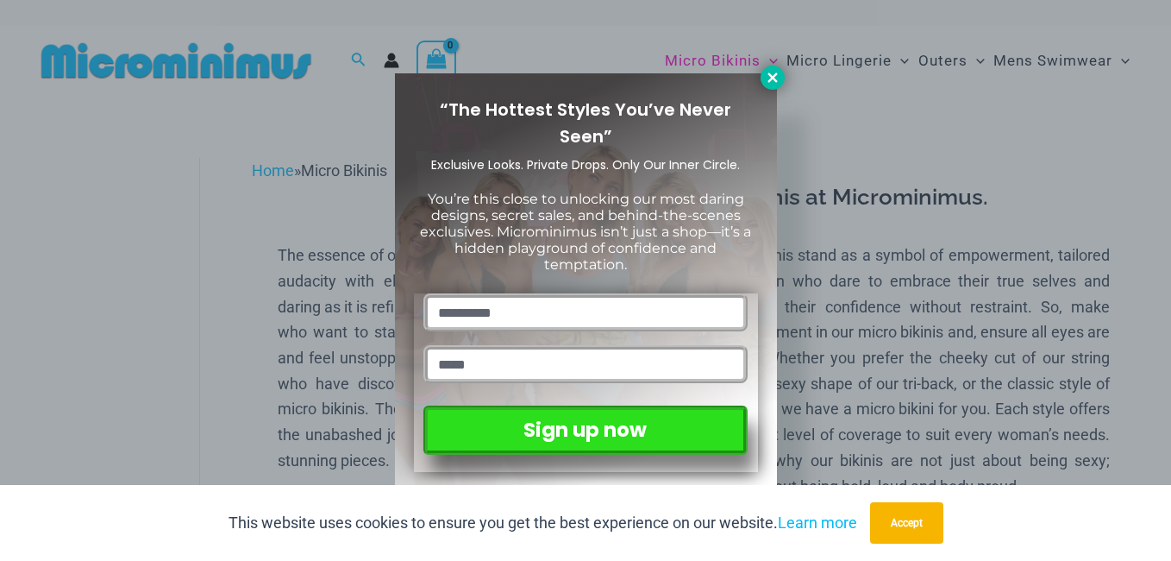
click at [769, 81] on icon at bounding box center [772, 76] width 9 height 9
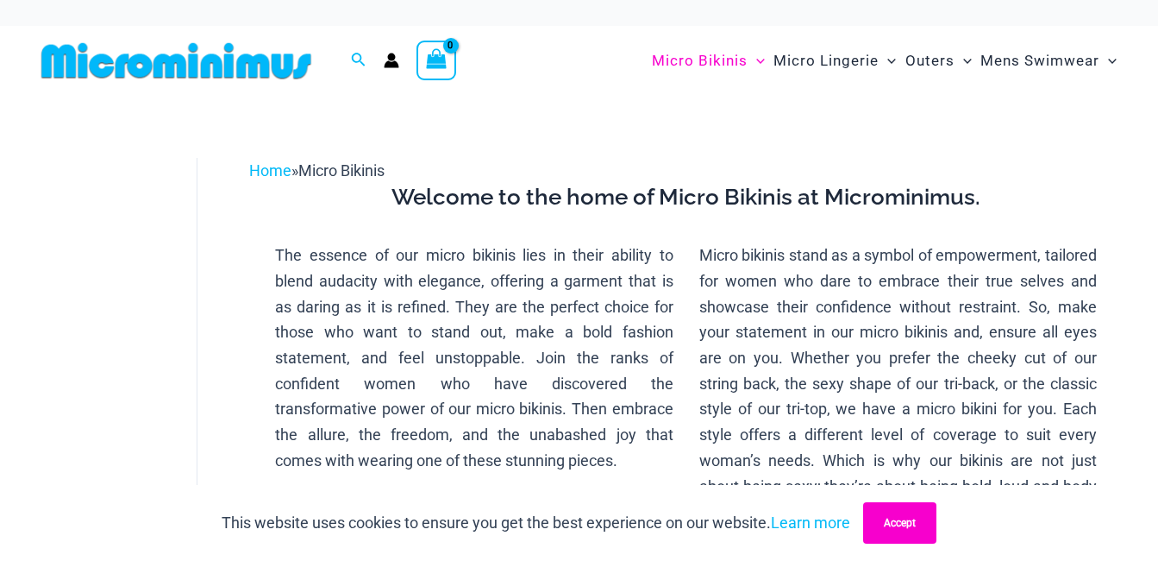
click at [894, 525] on button "Accept" at bounding box center [899, 522] width 73 height 41
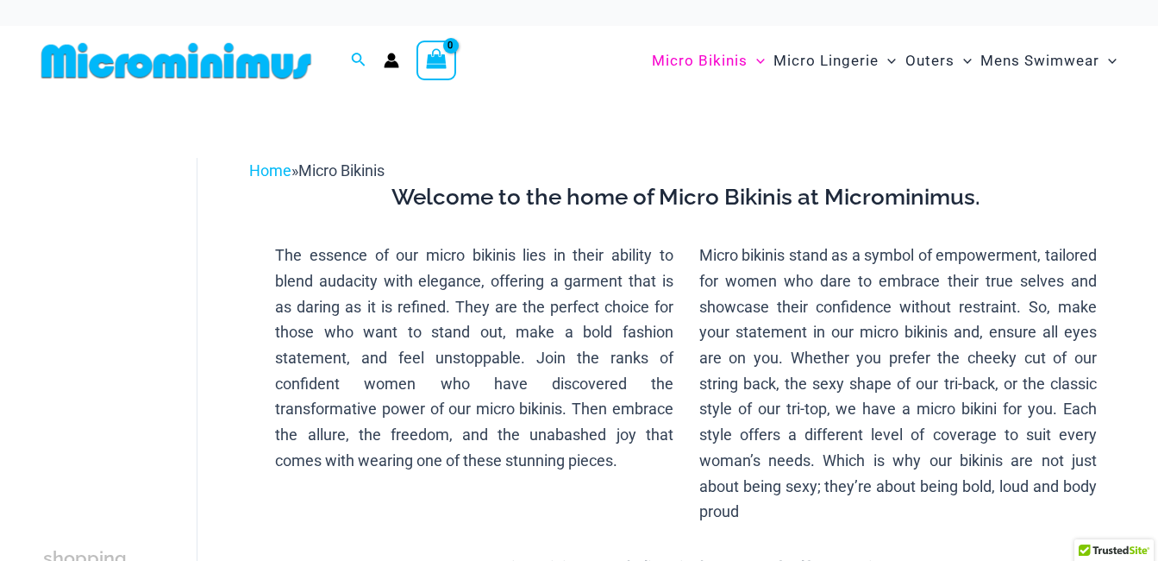
click at [250, 60] on img at bounding box center [177, 60] width 284 height 39
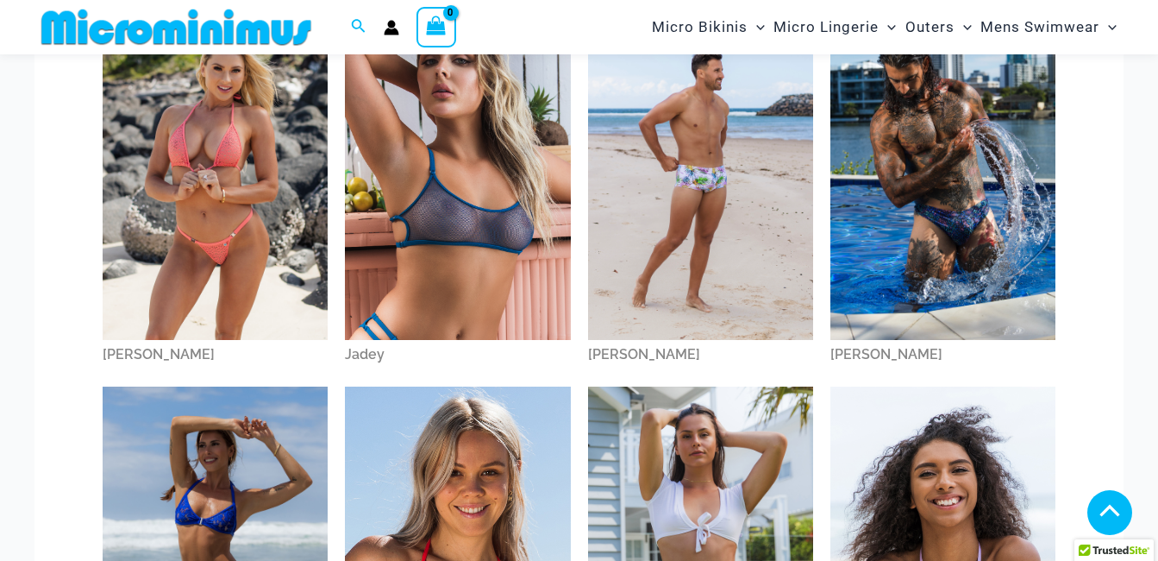
scroll to position [1454, 0]
